Goal: Information Seeking & Learning: Learn about a topic

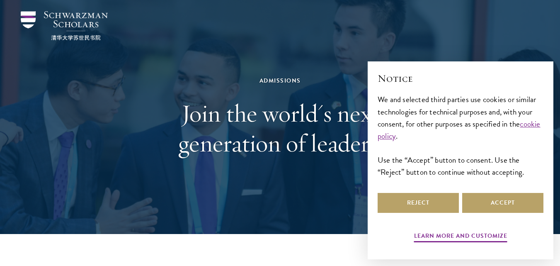
scroll to position [24, 0]
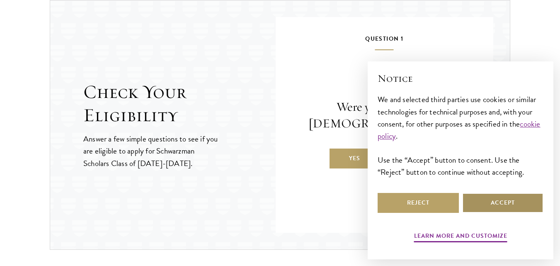
click at [502, 209] on button "Accept" at bounding box center [502, 203] width 81 height 20
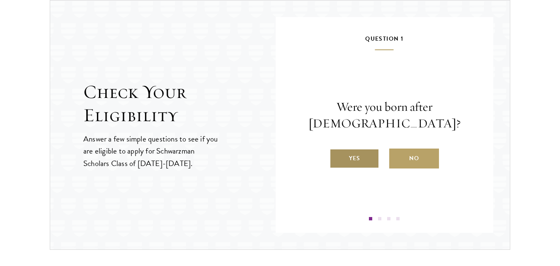
click at [372, 155] on label "Yes" at bounding box center [355, 158] width 50 height 20
click at [337, 155] on input "Yes" at bounding box center [333, 152] width 7 height 7
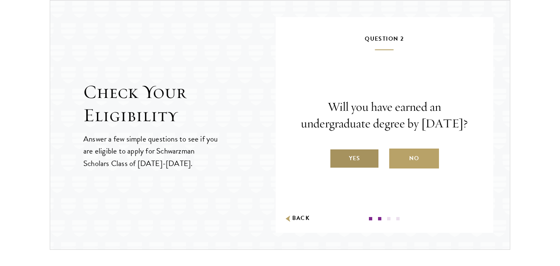
click at [371, 168] on label "Yes" at bounding box center [355, 158] width 50 height 20
click at [337, 157] on input "Yes" at bounding box center [333, 152] width 7 height 7
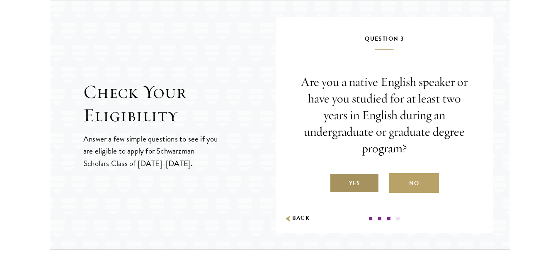
click at [369, 181] on label "Yes" at bounding box center [355, 183] width 50 height 20
click at [337, 181] on input "Yes" at bounding box center [333, 177] width 7 height 7
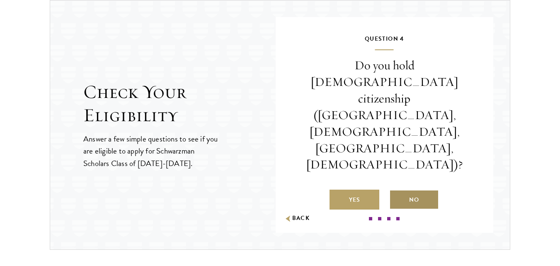
click at [410, 189] on label "No" at bounding box center [414, 199] width 50 height 20
click at [397, 191] on input "No" at bounding box center [392, 194] width 7 height 7
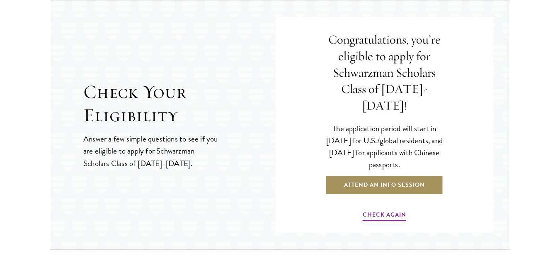
click at [405, 181] on link "Attend an Info Session" at bounding box center [384, 185] width 118 height 20
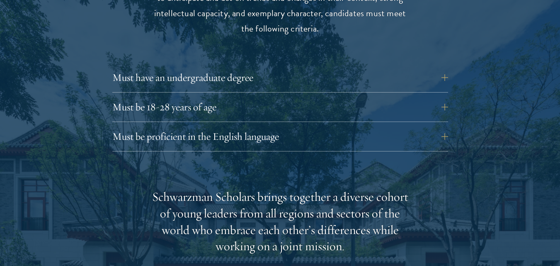
scroll to position [1148, 0]
click at [444, 126] on button "Must be proficient in the English language" at bounding box center [287, 136] width 336 height 20
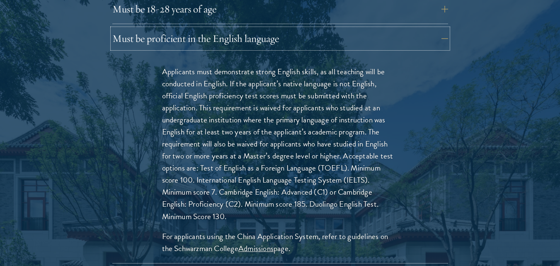
scroll to position [1246, 0]
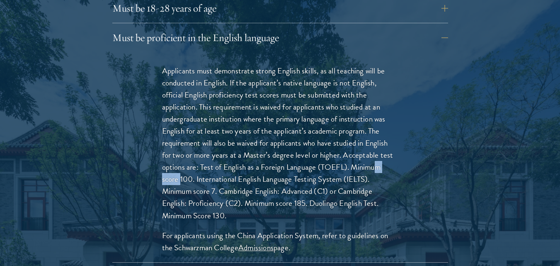
drag, startPoint x: 289, startPoint y: 151, endPoint x: 314, endPoint y: 154, distance: 25.0
click at [314, 154] on p "Applicants must demonstrate strong English skills, as all teaching will be cond…" at bounding box center [280, 143] width 236 height 157
click at [344, 187] on p "Applicants must demonstrate strong English skills, as all teaching will be cond…" at bounding box center [280, 143] width 236 height 157
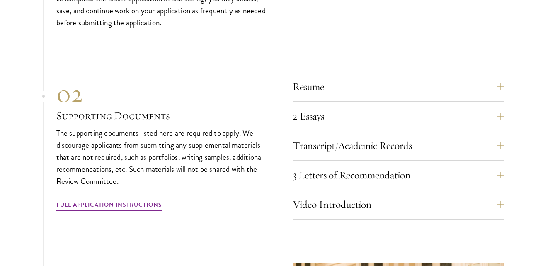
scroll to position [2762, 0]
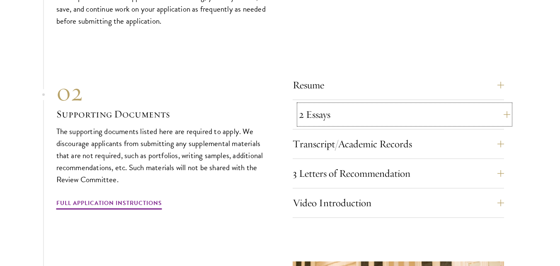
click at [496, 104] on button "2 Essays" at bounding box center [404, 114] width 211 height 20
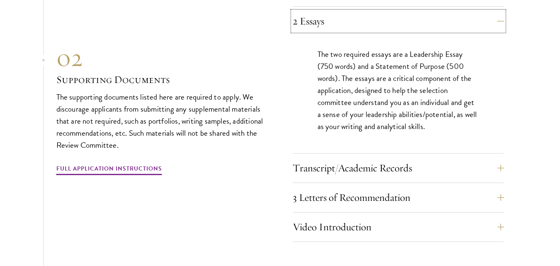
scroll to position [2646, 0]
click at [451, 187] on button "3 Letters of Recommendation" at bounding box center [404, 197] width 211 height 20
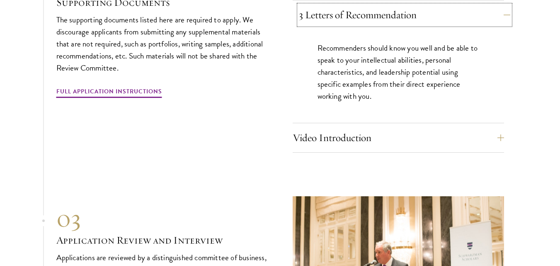
scroll to position [2711, 0]
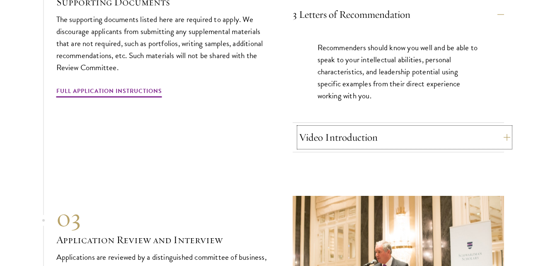
click at [432, 127] on button "Video Introduction" at bounding box center [404, 137] width 211 height 20
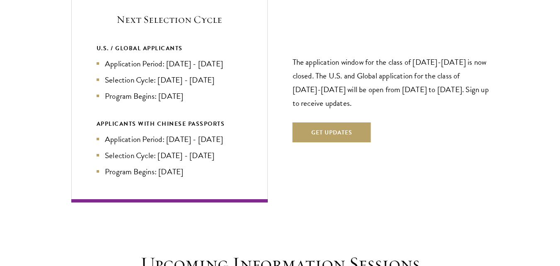
scroll to position [1780, 0]
